Goal: Task Accomplishment & Management: Manage account settings

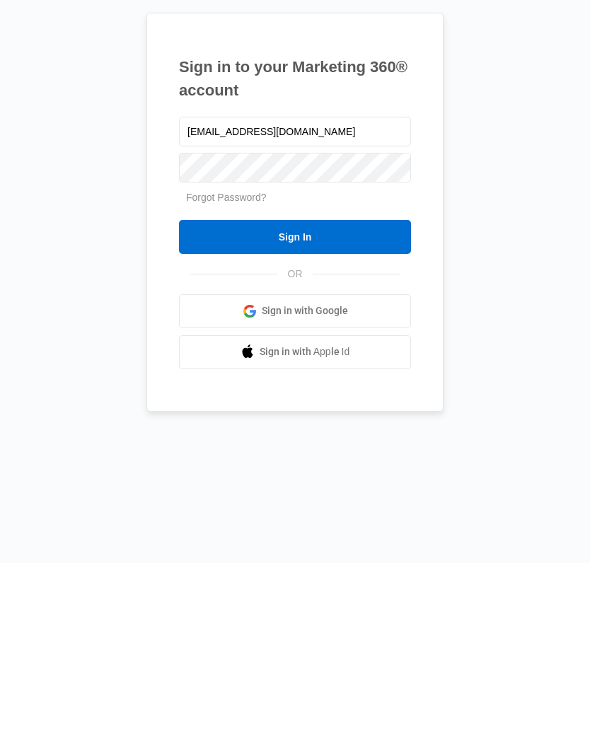
type input "[EMAIL_ADDRESS][DOMAIN_NAME]"
click at [337, 394] on input "Sign In" at bounding box center [295, 411] width 232 height 34
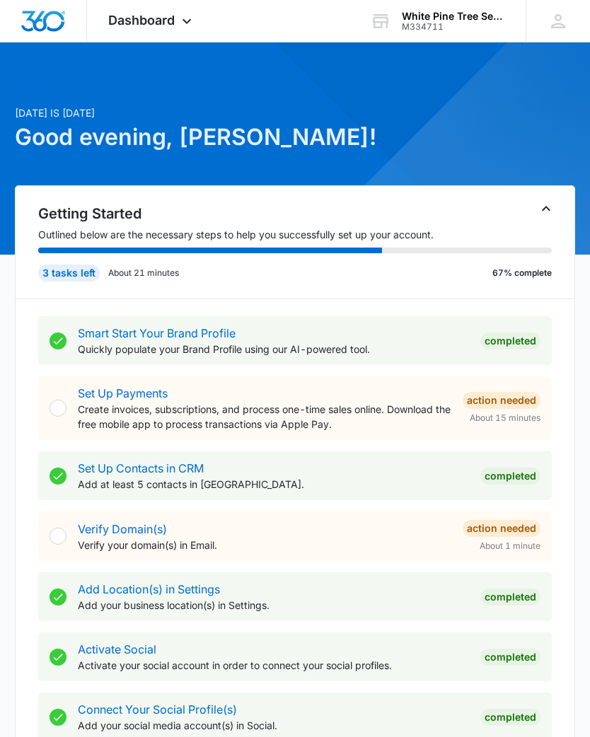
click at [187, 16] on icon at bounding box center [186, 21] width 17 height 17
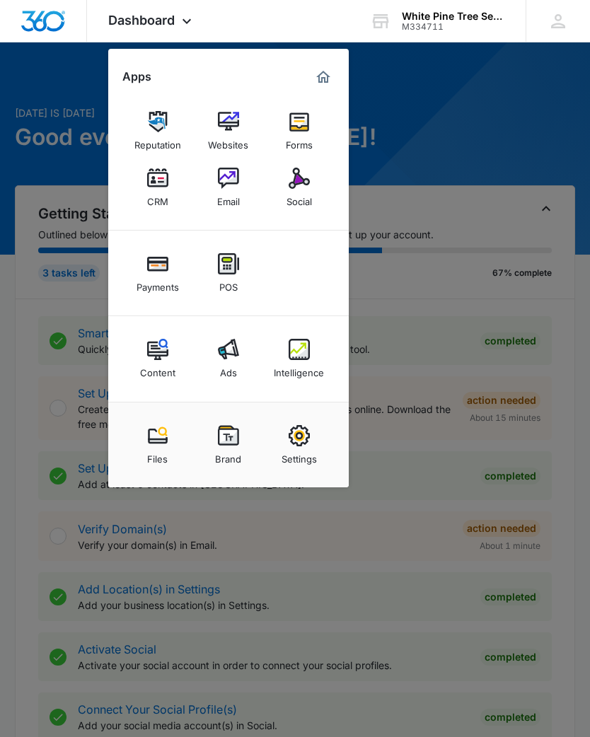
click at [308, 184] on img at bounding box center [298, 178] width 21 height 21
